Goal: Transaction & Acquisition: Book appointment/travel/reservation

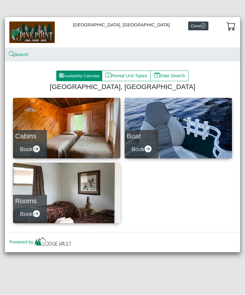
click at [142, 127] on link "Boat Book" at bounding box center [178, 128] width 107 height 61
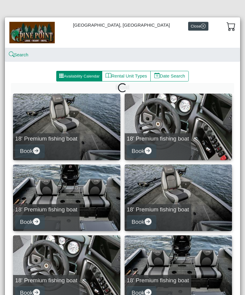
click at [145, 136] on h5 "18' Premium fishing boat" at bounding box center [158, 138] width 62 height 7
select select "*"
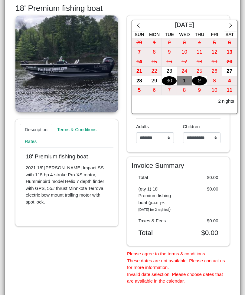
scroll to position [89, 0]
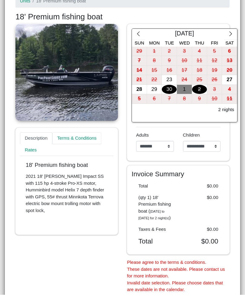
click at [98, 133] on link "Terms & Conditions" at bounding box center [76, 139] width 49 height 12
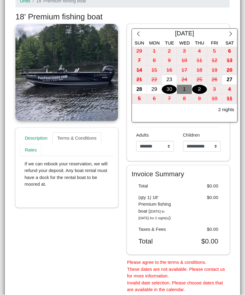
click at [37, 147] on link "Rates" at bounding box center [30, 150] width 21 height 12
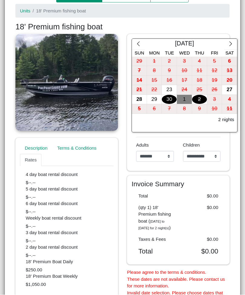
scroll to position [78, 0]
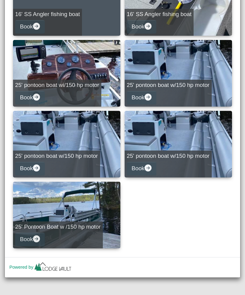
scroll to position [337, 0]
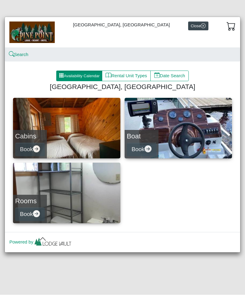
click at [36, 197] on h4 "Rooms" at bounding box center [30, 201] width 30 height 8
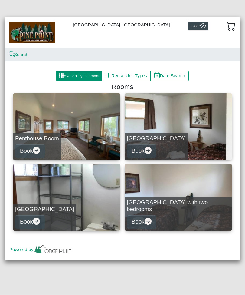
click at [186, 206] on h5 "[GEOGRAPHIC_DATA] with two bedrooms" at bounding box center [178, 206] width 103 height 14
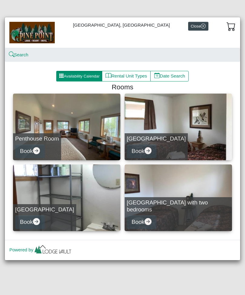
select select "*"
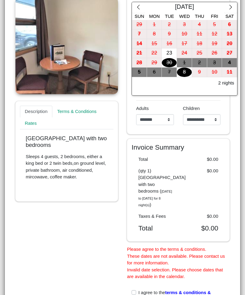
scroll to position [115, 0]
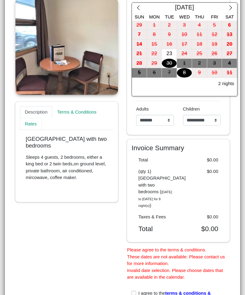
click at [37, 122] on link "Rates" at bounding box center [30, 124] width 21 height 12
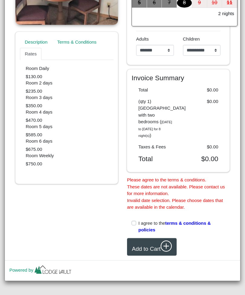
scroll to position [185, 0]
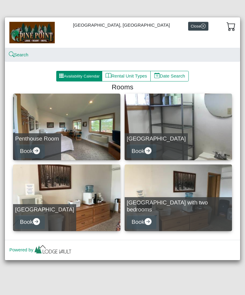
click at [163, 137] on h5 "[GEOGRAPHIC_DATA]" at bounding box center [156, 138] width 59 height 7
select select "*"
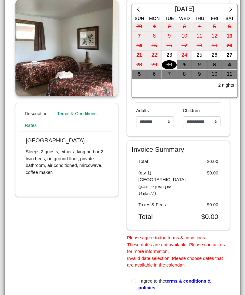
scroll to position [106, 0]
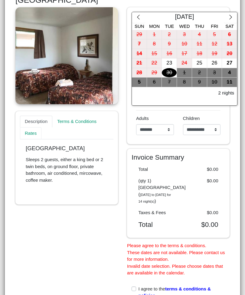
click at [41, 131] on link "Rates" at bounding box center [30, 133] width 21 height 12
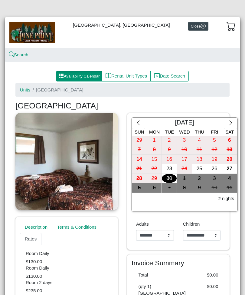
scroll to position [0, 0]
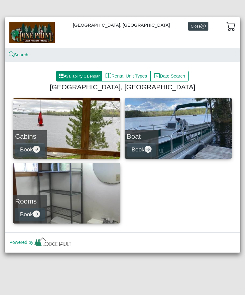
click at [45, 133] on h4 "Cabins" at bounding box center [30, 136] width 30 height 8
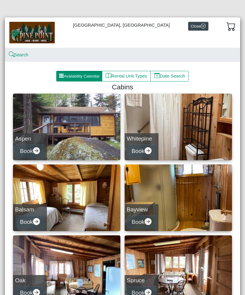
click at [42, 136] on h5 "Aspen" at bounding box center [30, 138] width 30 height 7
select select "*"
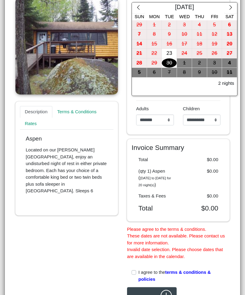
scroll to position [116, 0]
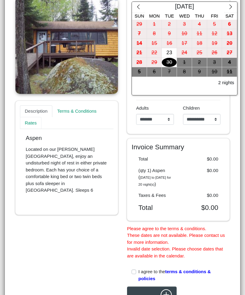
click at [40, 126] on link "Rates" at bounding box center [30, 123] width 21 height 12
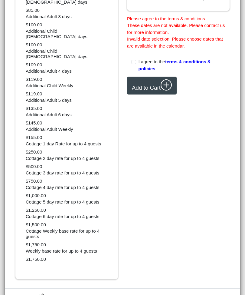
scroll to position [325, 0]
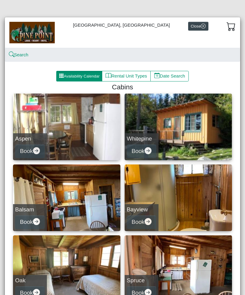
click at [150, 135] on h5 "Whitepine" at bounding box center [142, 138] width 30 height 7
select select "*"
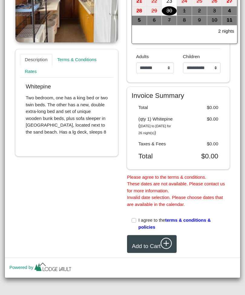
scroll to position [178, 0]
click at [36, 65] on link "Rates" at bounding box center [30, 71] width 21 height 12
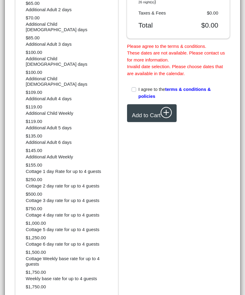
scroll to position [298, 0]
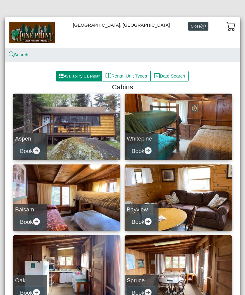
click at [147, 204] on div "Bayview Book" at bounding box center [142, 217] width 34 height 27
select select "*"
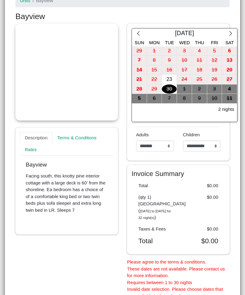
scroll to position [94, 0]
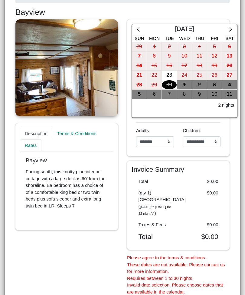
click at [39, 143] on link "Rates" at bounding box center [30, 145] width 21 height 12
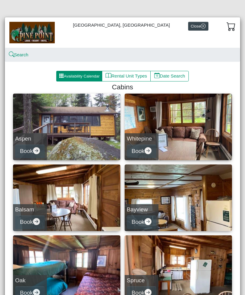
click at [39, 205] on div "Balsam Book" at bounding box center [30, 217] width 34 height 27
select select "*"
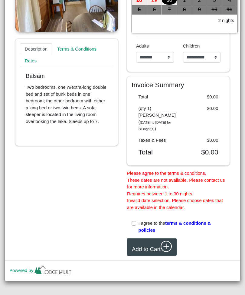
scroll to position [178, 0]
click at [41, 56] on link "Rates" at bounding box center [30, 61] width 21 height 12
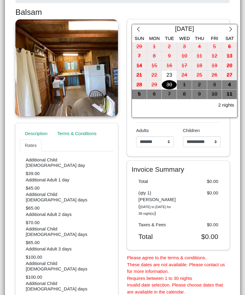
scroll to position [93, 0]
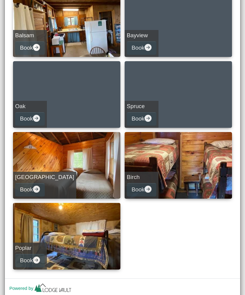
scroll to position [174, 0]
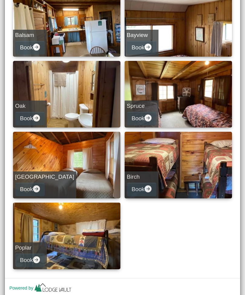
click at [37, 102] on div "Oak Book" at bounding box center [30, 113] width 34 height 27
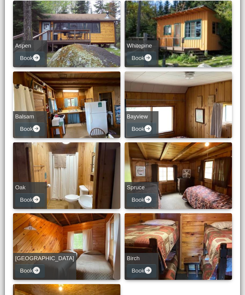
select select "*"
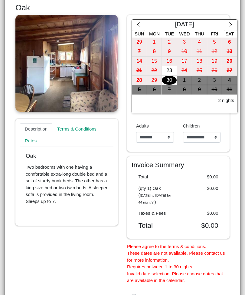
scroll to position [100, 0]
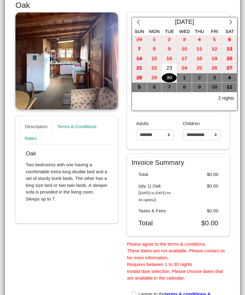
click at [39, 133] on link "Rates" at bounding box center [30, 138] width 21 height 12
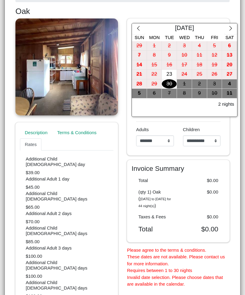
scroll to position [94, 0]
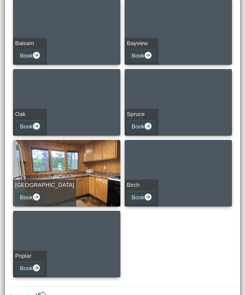
scroll to position [166, 0]
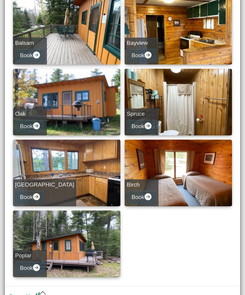
click at [141, 183] on h5 "Birch" at bounding box center [142, 184] width 30 height 7
select select "*"
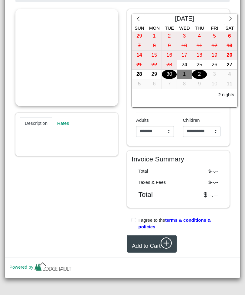
scroll to position [93, 0]
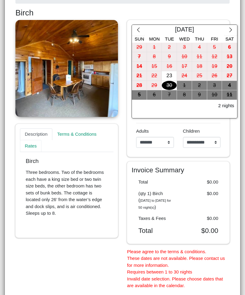
click at [37, 142] on link "Rates" at bounding box center [30, 146] width 21 height 12
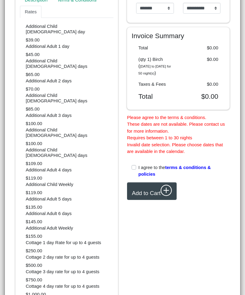
scroll to position [227, 0]
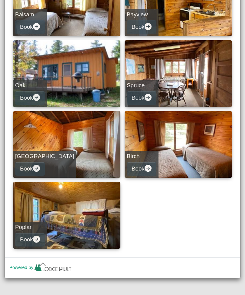
click at [33, 227] on h5 "Poplar" at bounding box center [30, 227] width 30 height 7
select select "*"
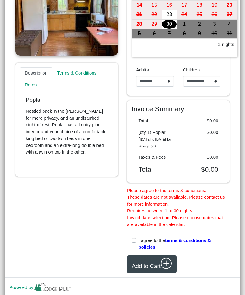
scroll to position [163, 0]
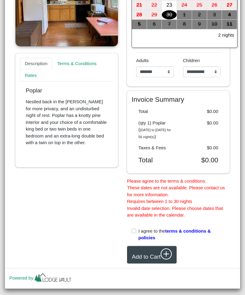
click at [37, 71] on link "Rates" at bounding box center [30, 75] width 21 height 12
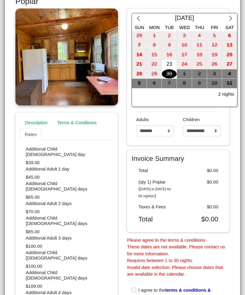
scroll to position [105, 0]
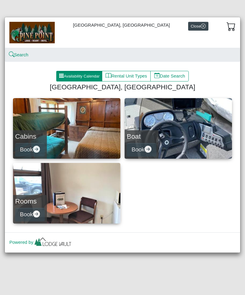
click at [37, 136] on h4 "Cabins" at bounding box center [30, 136] width 30 height 8
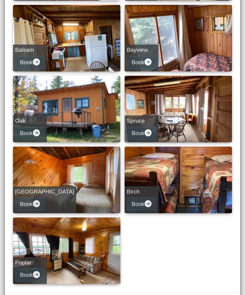
scroll to position [160, 0]
